Goal: Task Accomplishment & Management: Manage account settings

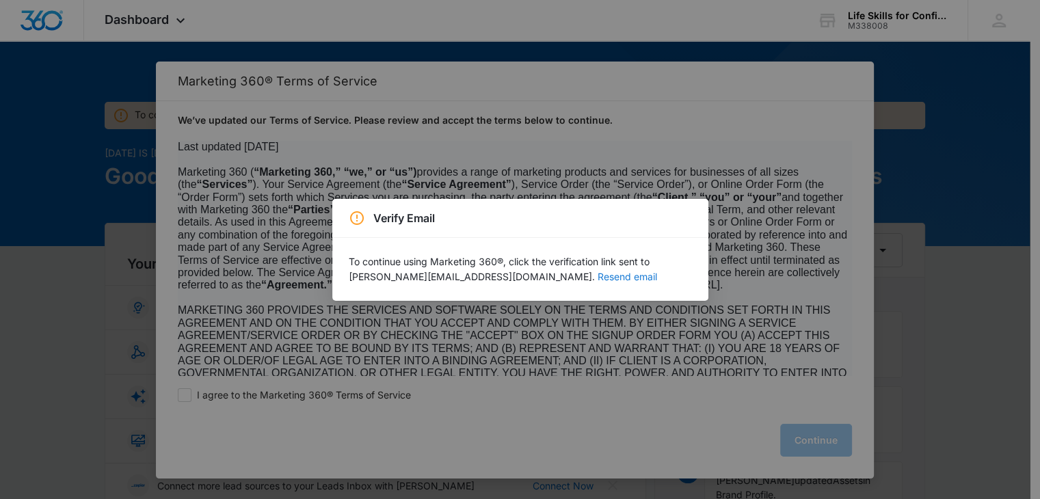
click at [598, 282] on button "Resend email" at bounding box center [627, 277] width 59 height 10
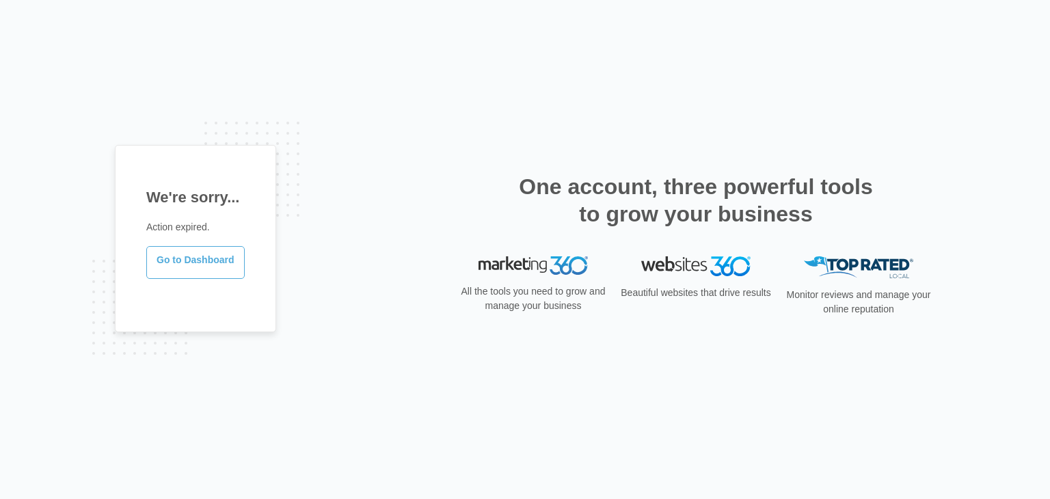
click at [213, 260] on link "Go to Dashboard" at bounding box center [195, 262] width 98 height 33
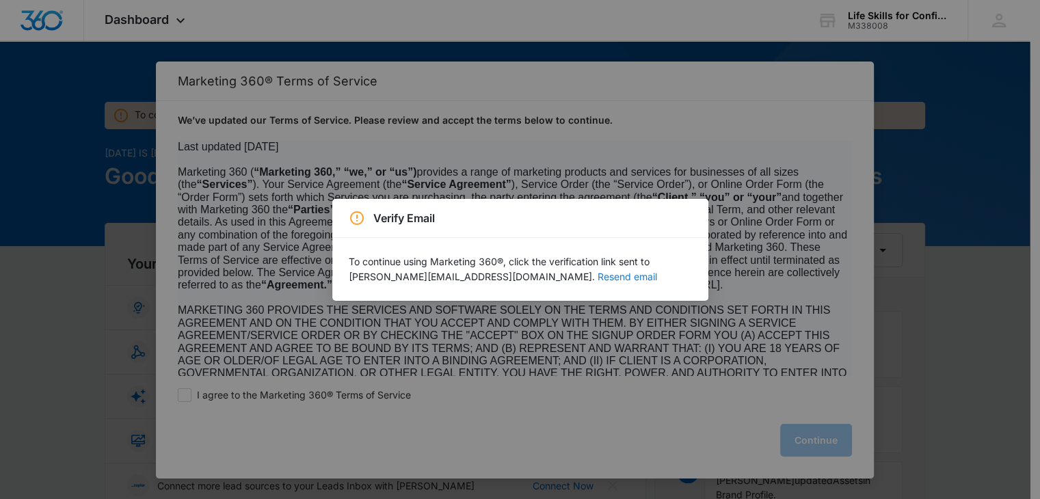
click at [598, 278] on button "Resend email" at bounding box center [627, 277] width 59 height 10
click at [598, 274] on button "Resend email" at bounding box center [627, 277] width 59 height 10
click at [633, 103] on div "Verify Email To continue using Marketing 360®, click the verification link sent…" at bounding box center [520, 249] width 1040 height 499
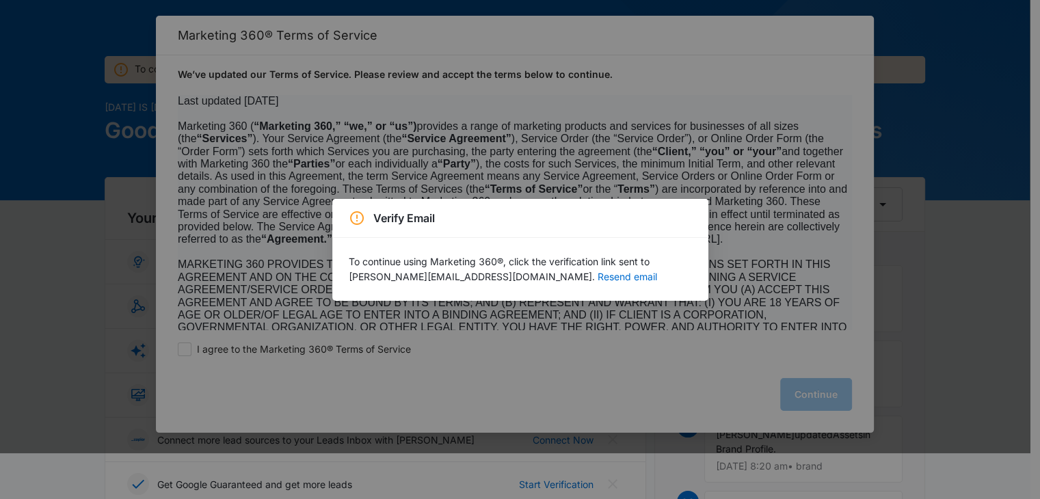
scroll to position [68, 0]
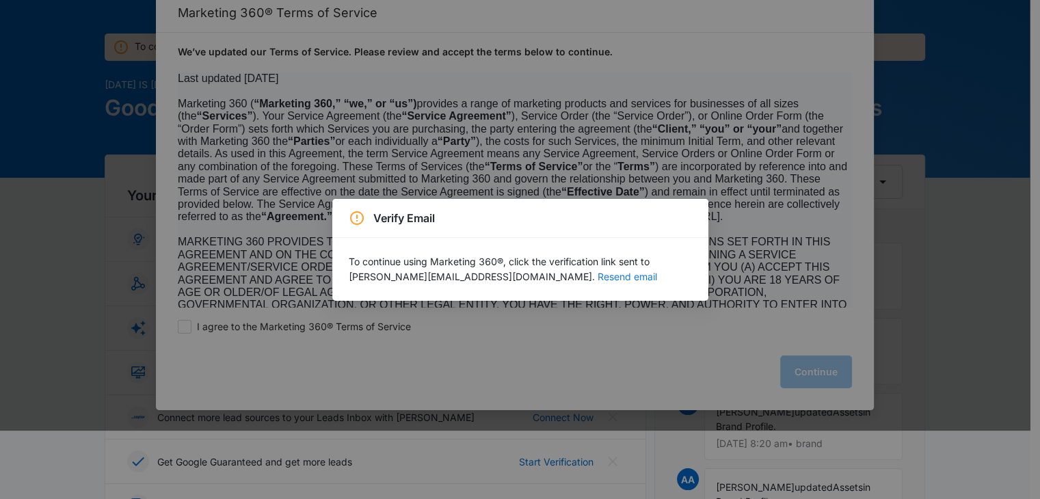
click at [598, 274] on button "Resend email" at bounding box center [627, 277] width 59 height 10
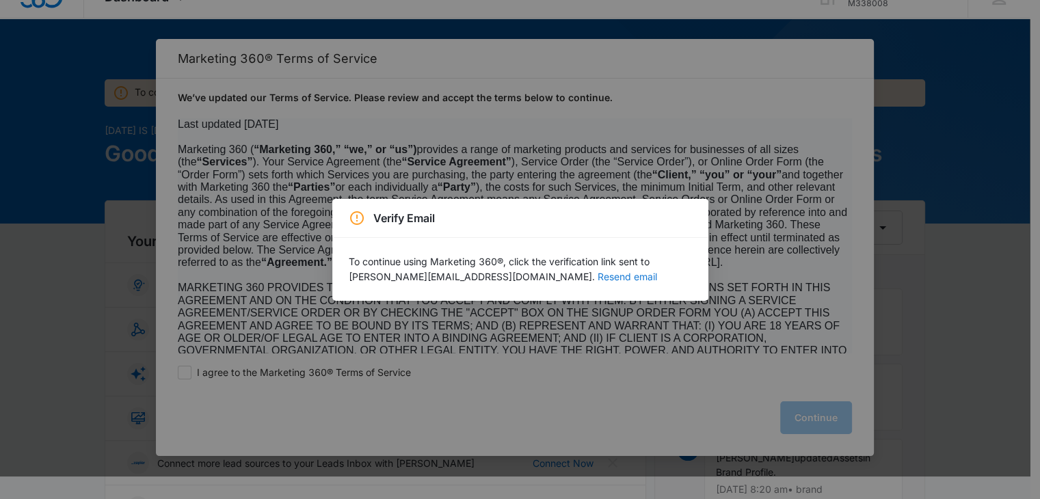
scroll to position [0, 0]
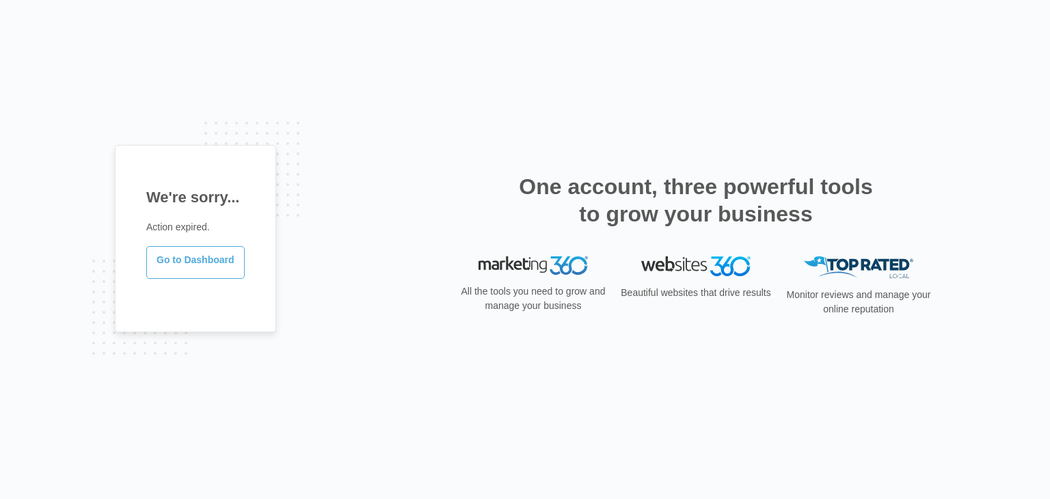
click at [178, 261] on link "Go to Dashboard" at bounding box center [195, 262] width 98 height 33
click at [214, 262] on link "Go to Dashboard" at bounding box center [195, 262] width 98 height 33
click at [191, 260] on link "Go to Dashboard" at bounding box center [195, 262] width 98 height 33
